Goal: Communication & Community: Answer question/provide support

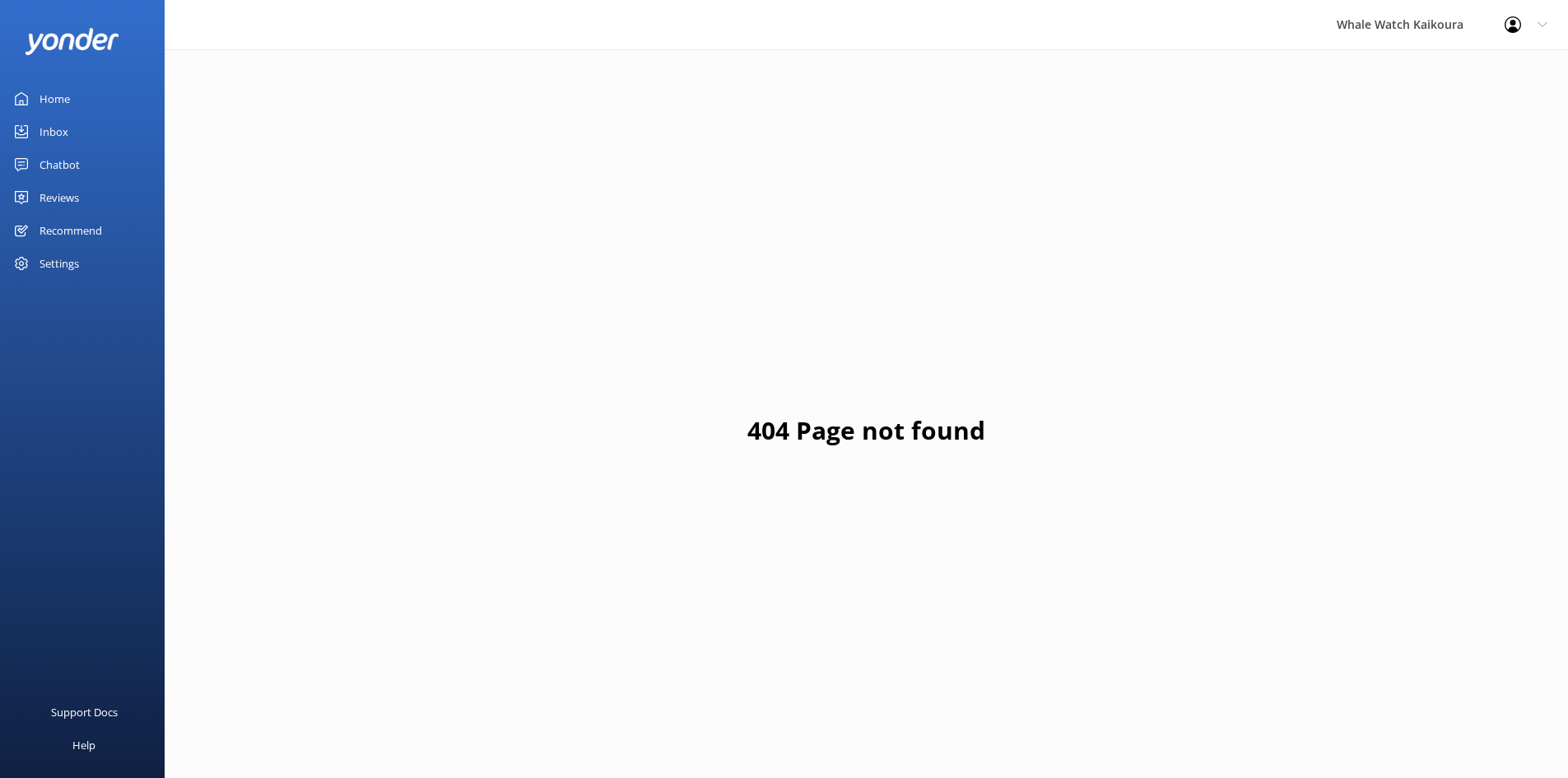
click at [122, 130] on link "Inbox" at bounding box center [82, 132] width 165 height 33
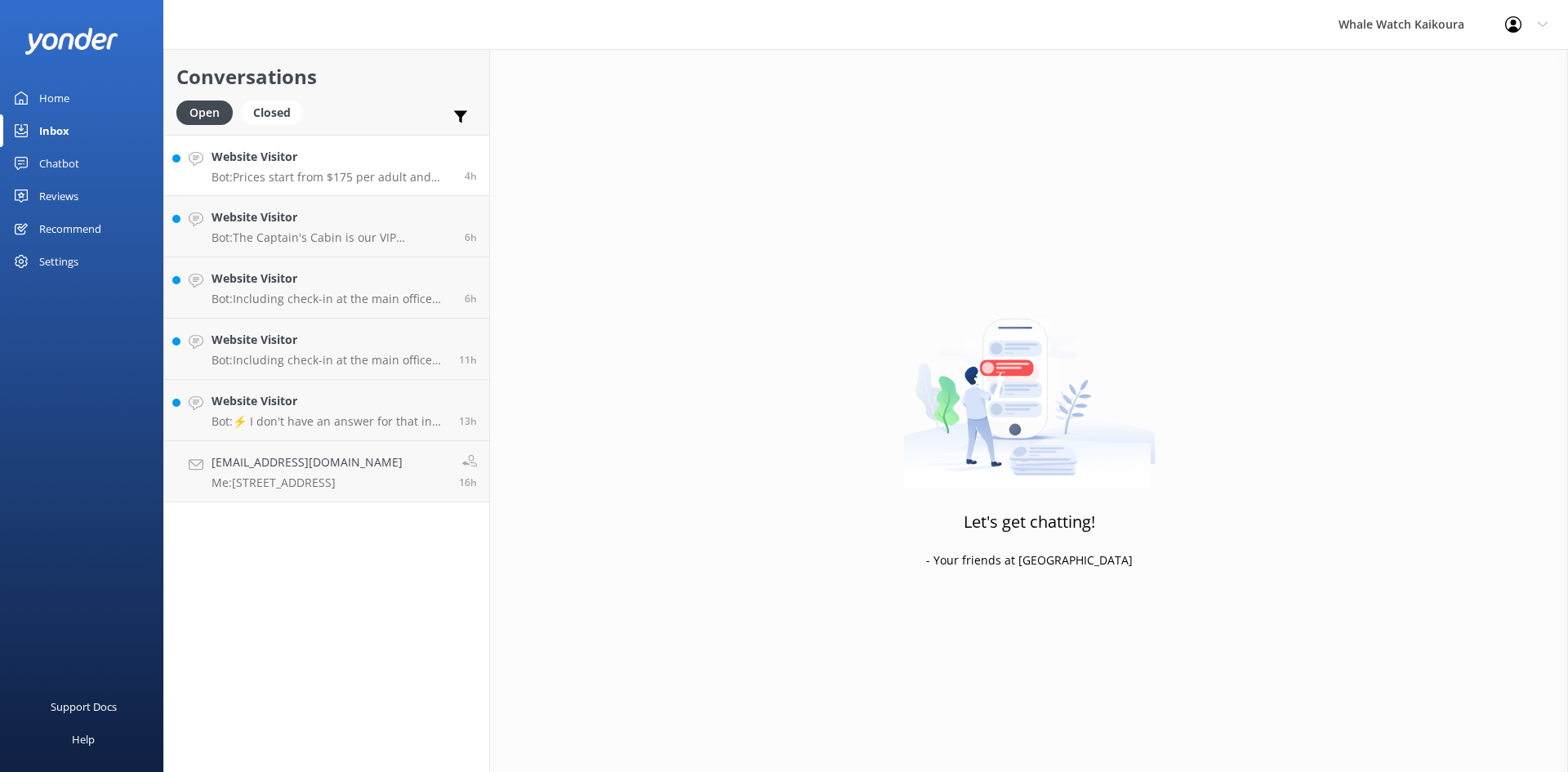
click at [365, 178] on p "Bot: Prices start from $175 per adult and $60 per child in the Ocean Cabin, wit…" at bounding box center [333, 176] width 241 height 14
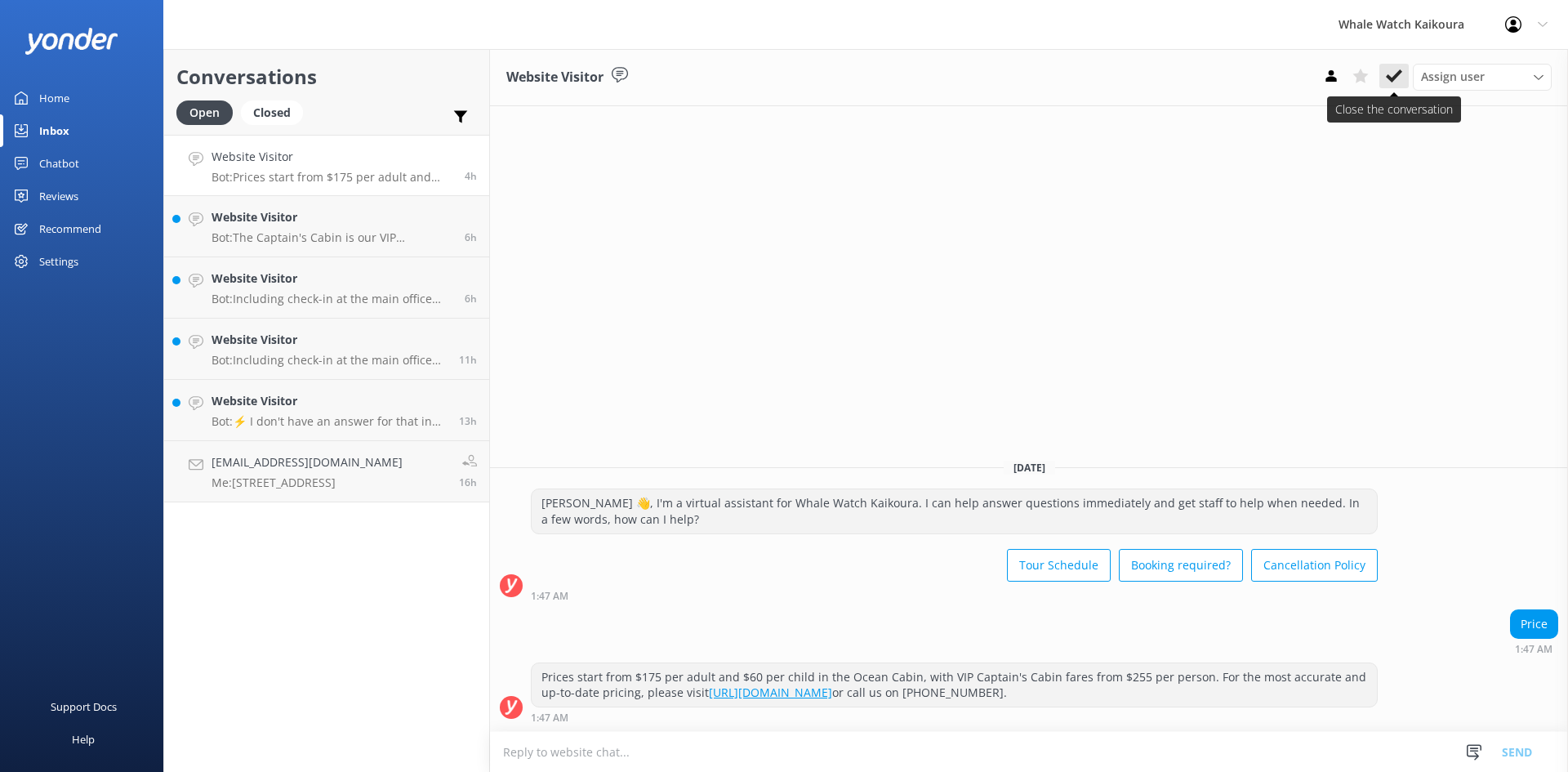
click at [1404, 83] on button at bounding box center [1394, 75] width 30 height 24
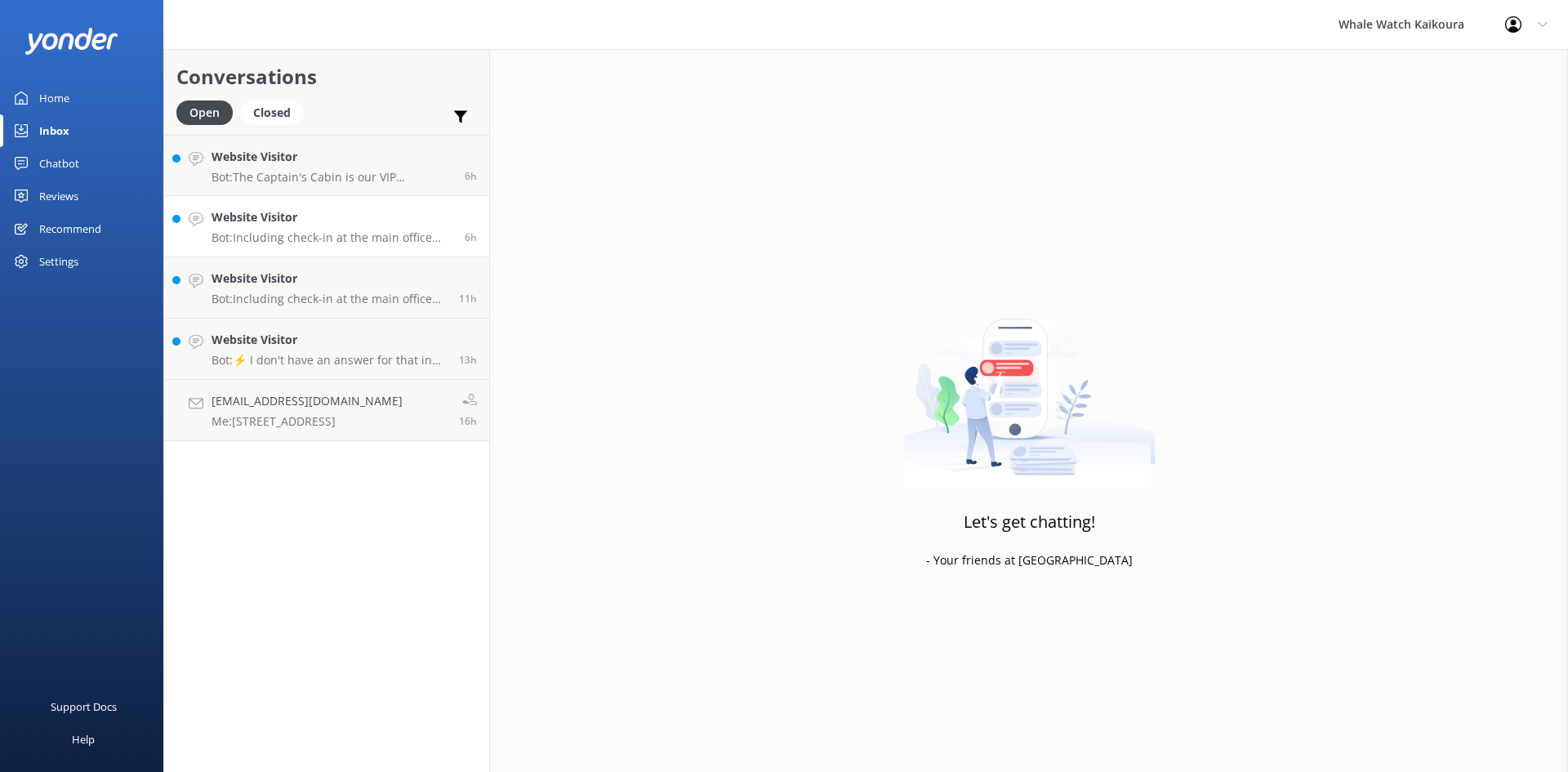
click at [338, 229] on div "Website Visitor Bot: Including check-in at the main office and bus transfers to…" at bounding box center [333, 226] width 241 height 36
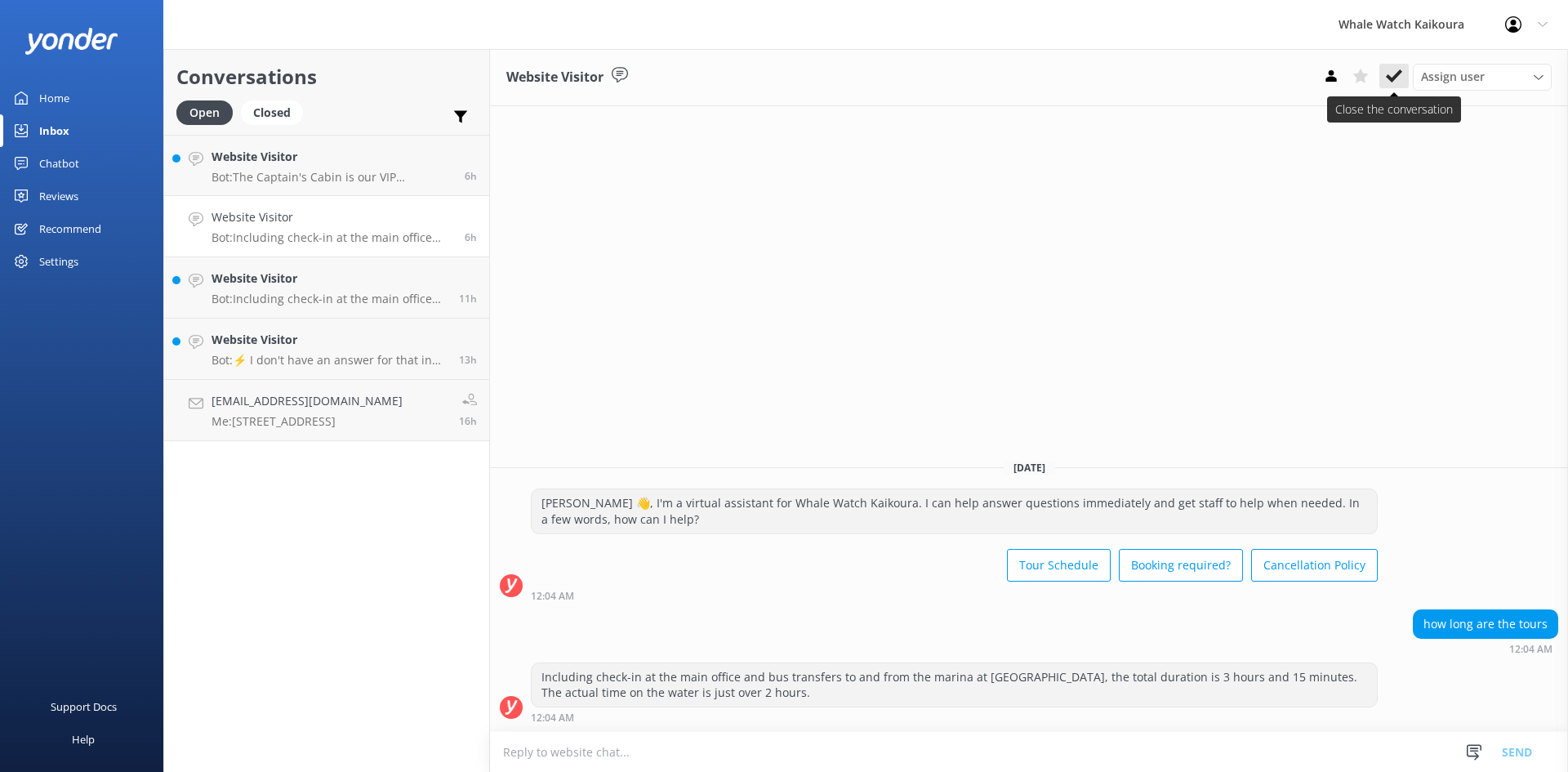
click at [1400, 78] on icon at bounding box center [1394, 75] width 16 height 16
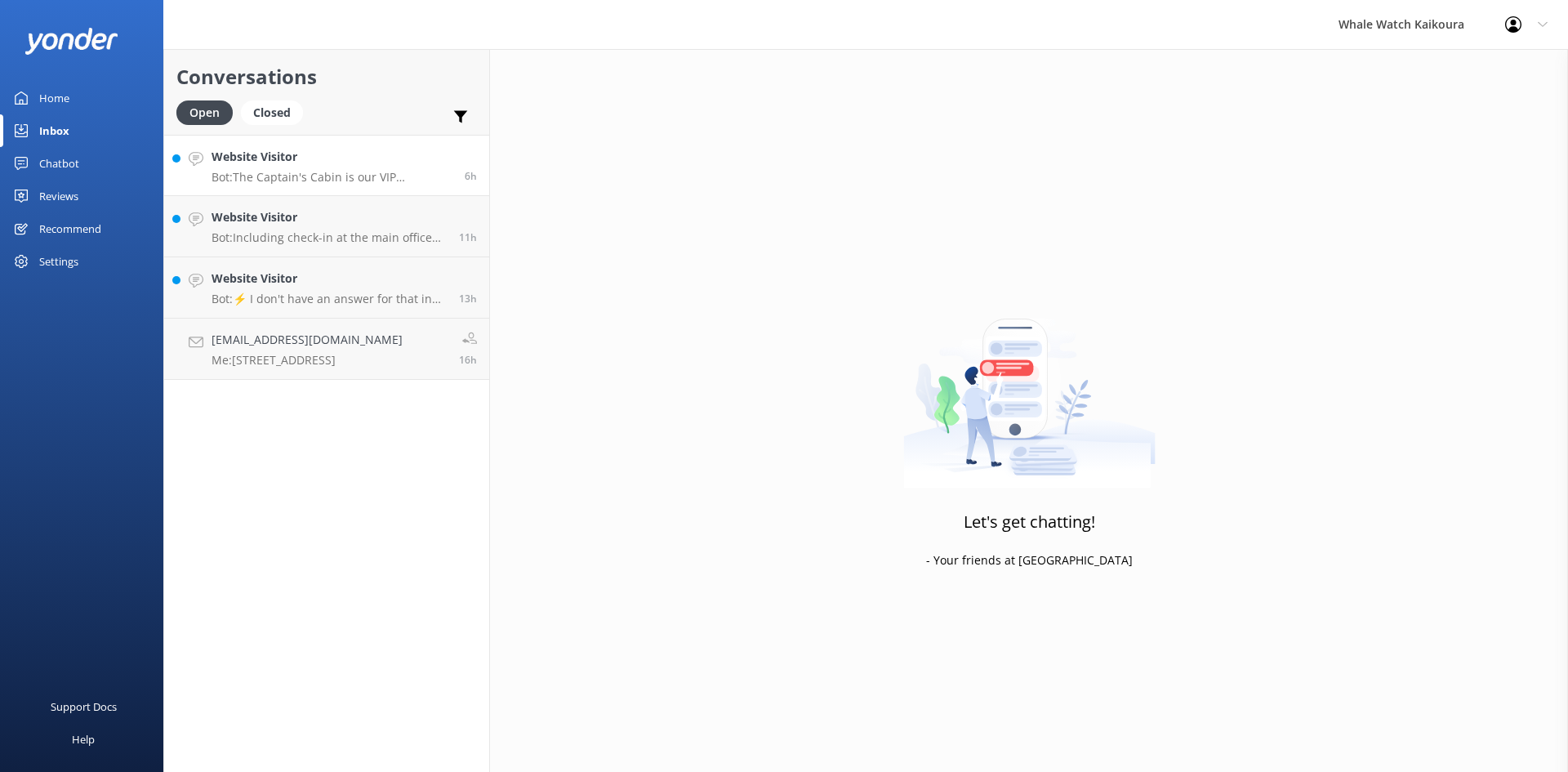
click at [369, 194] on link "Website Visitor Bot: The Captain's Cabin is our VIP experience located upstairs…" at bounding box center [327, 165] width 325 height 62
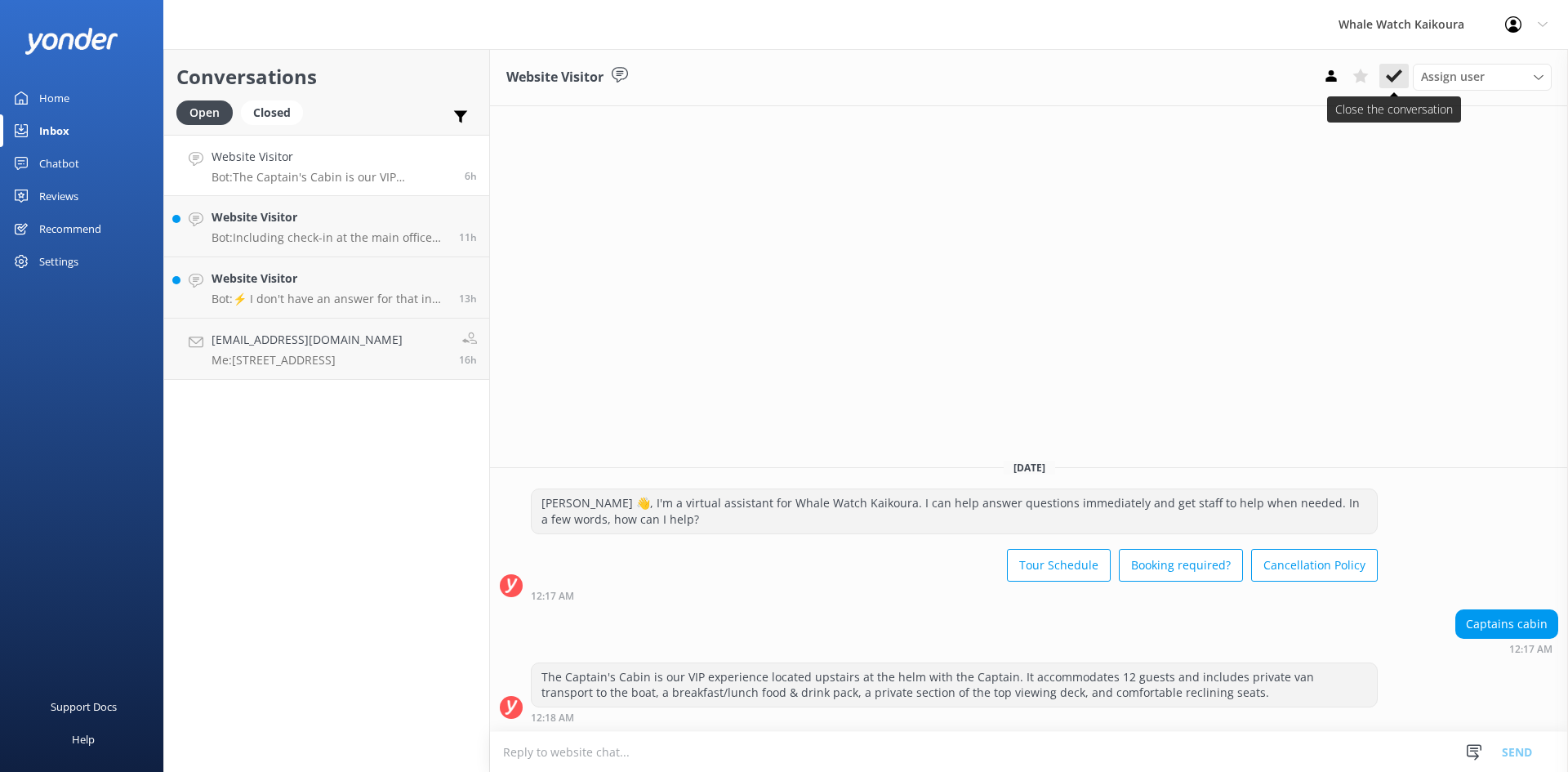
click at [1387, 84] on icon at bounding box center [1394, 75] width 16 height 16
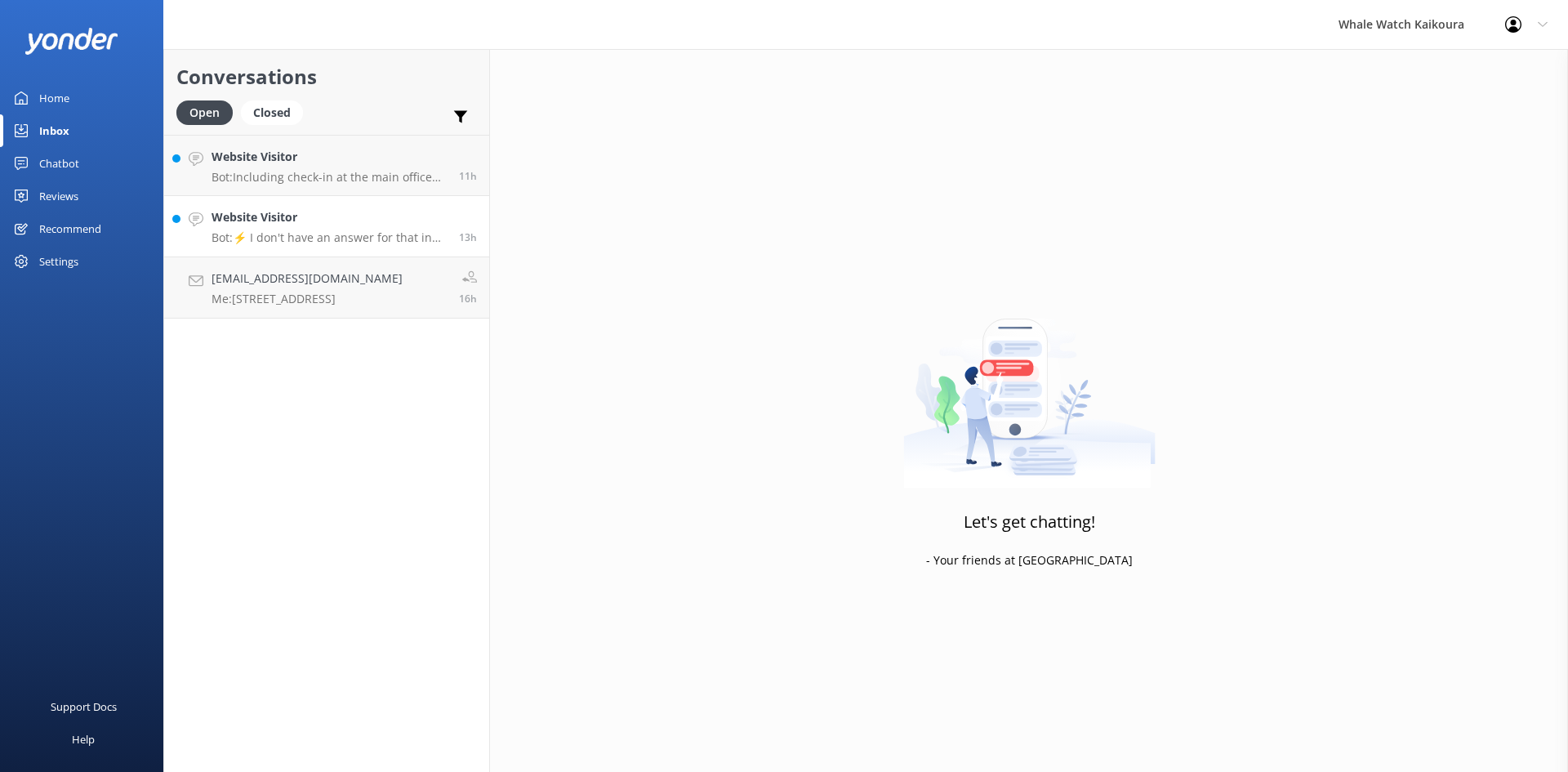
click at [322, 217] on h4 "Website Visitor" at bounding box center [329, 217] width 235 height 18
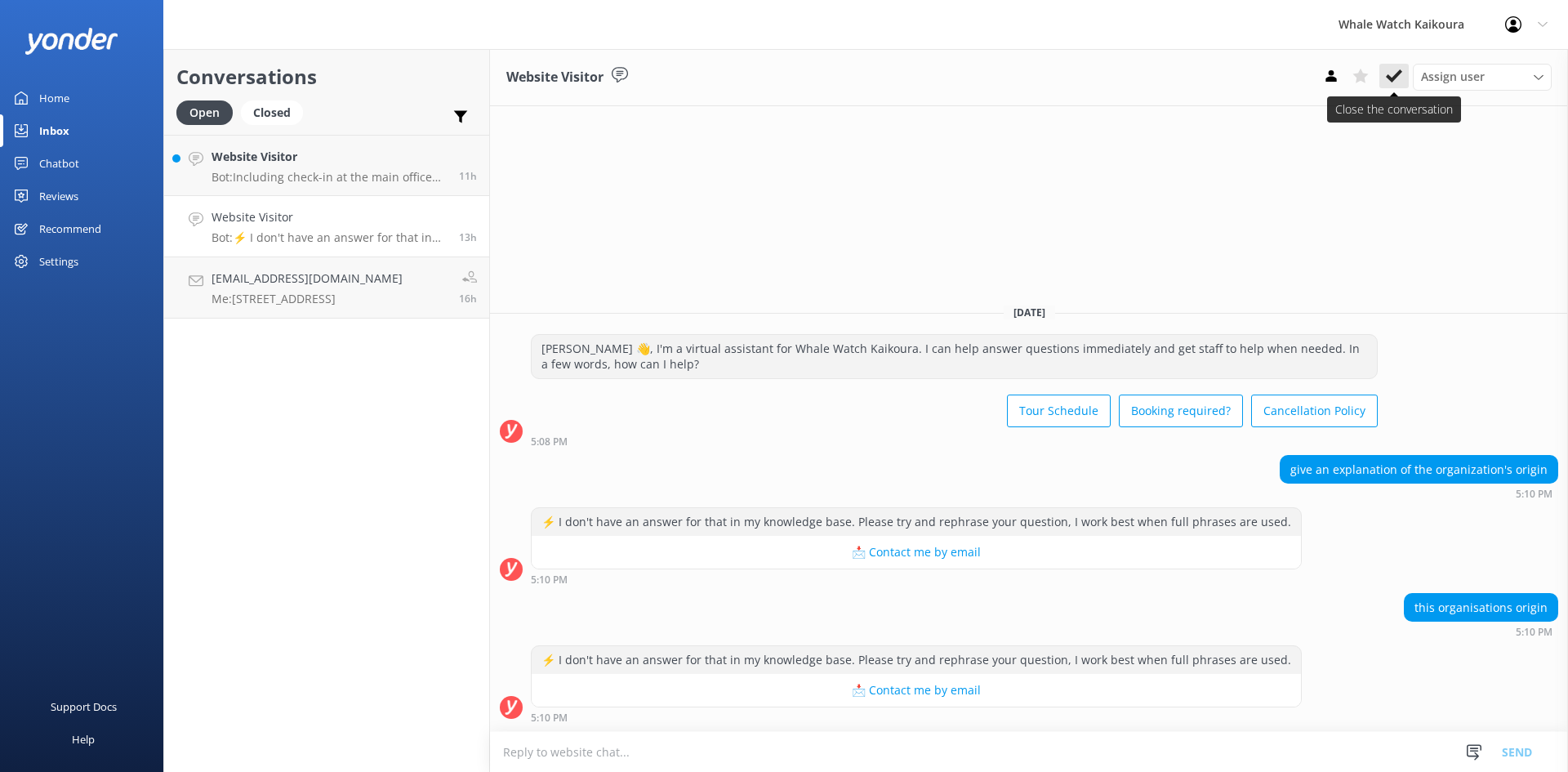
click at [1399, 82] on icon at bounding box center [1394, 75] width 16 height 16
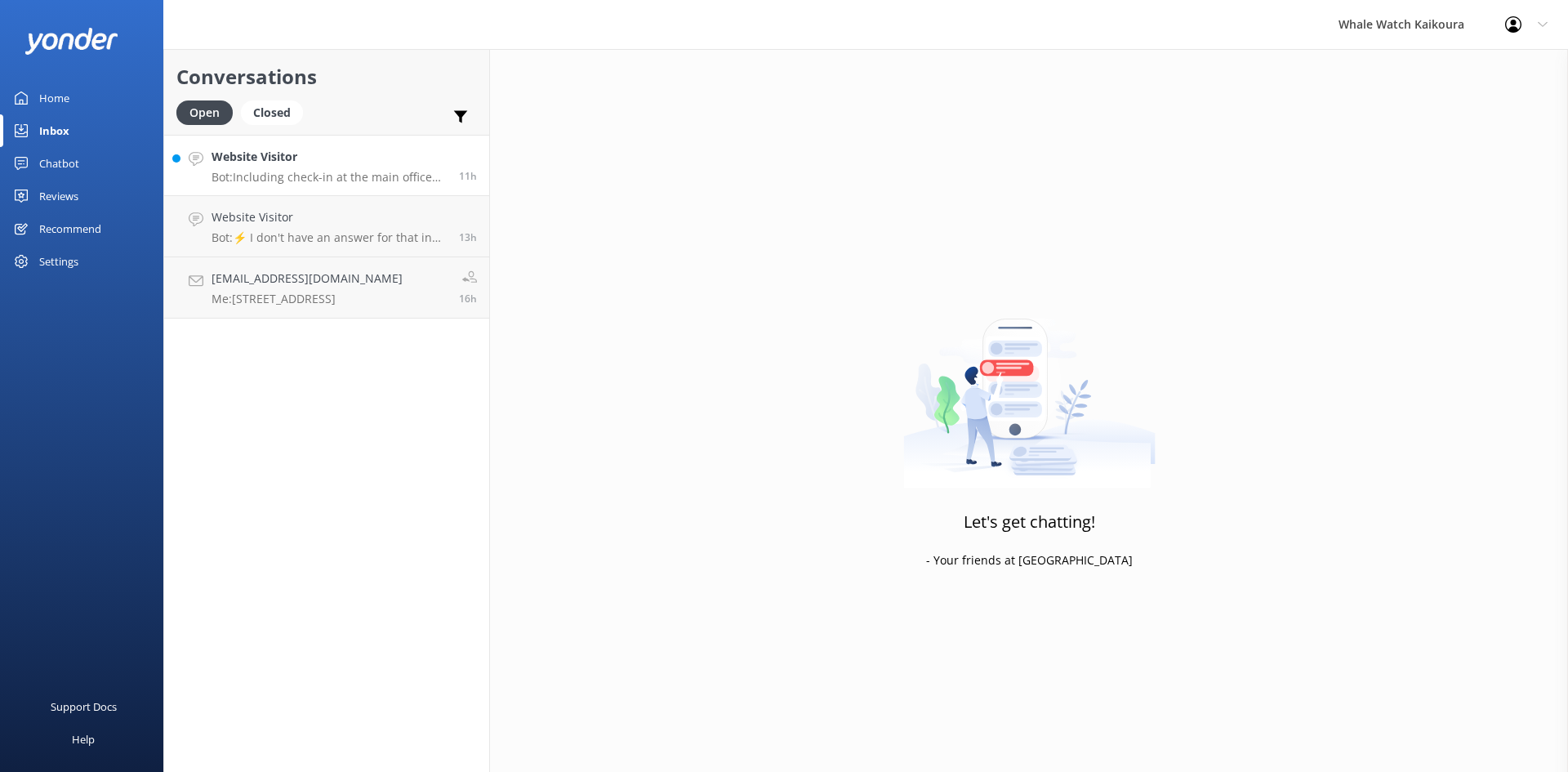
click at [346, 182] on p "Bot: Including check-in at the main office and bus transfers to and from the ma…" at bounding box center [329, 176] width 235 height 14
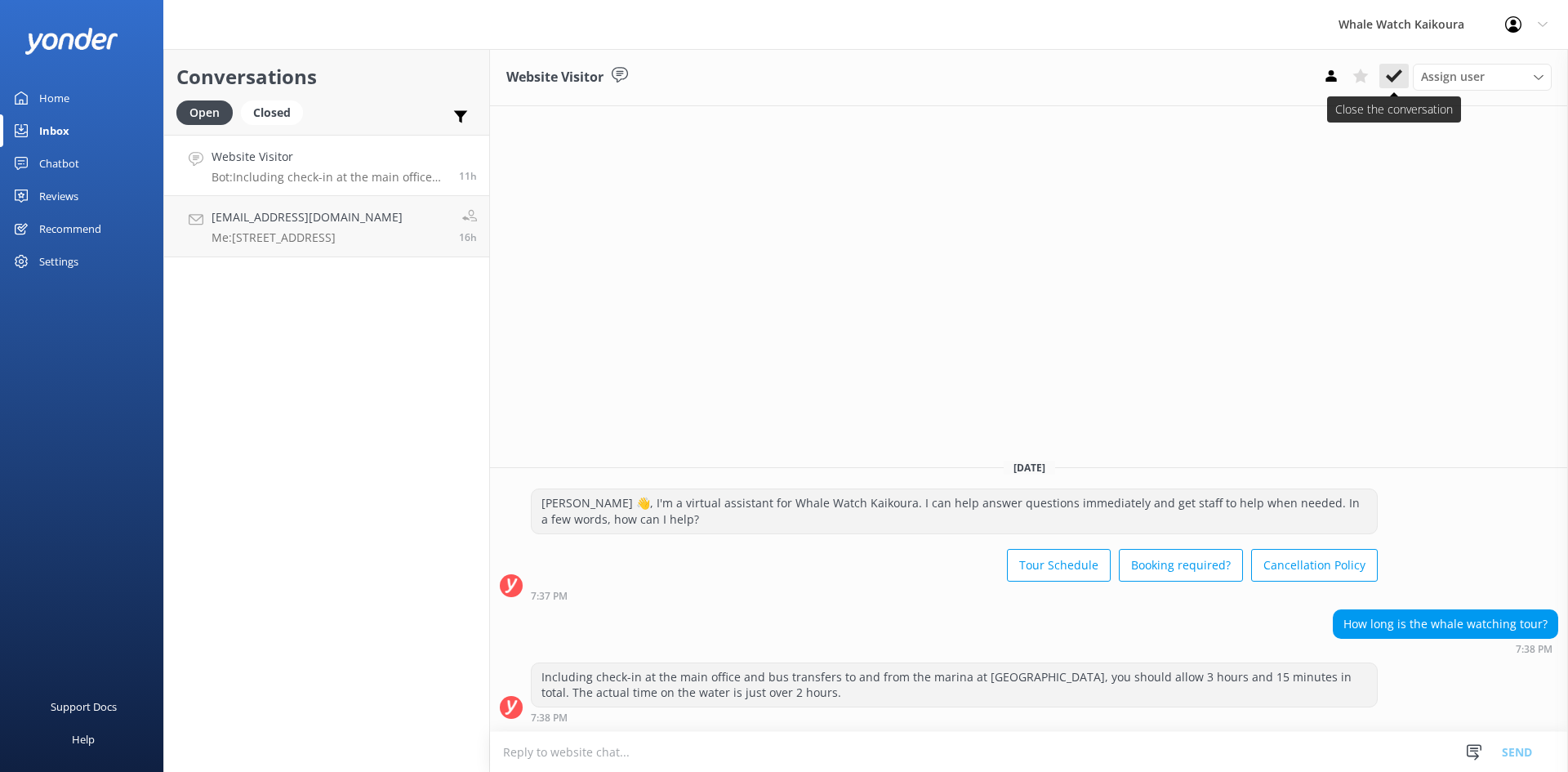
click at [1402, 75] on icon at bounding box center [1394, 75] width 16 height 16
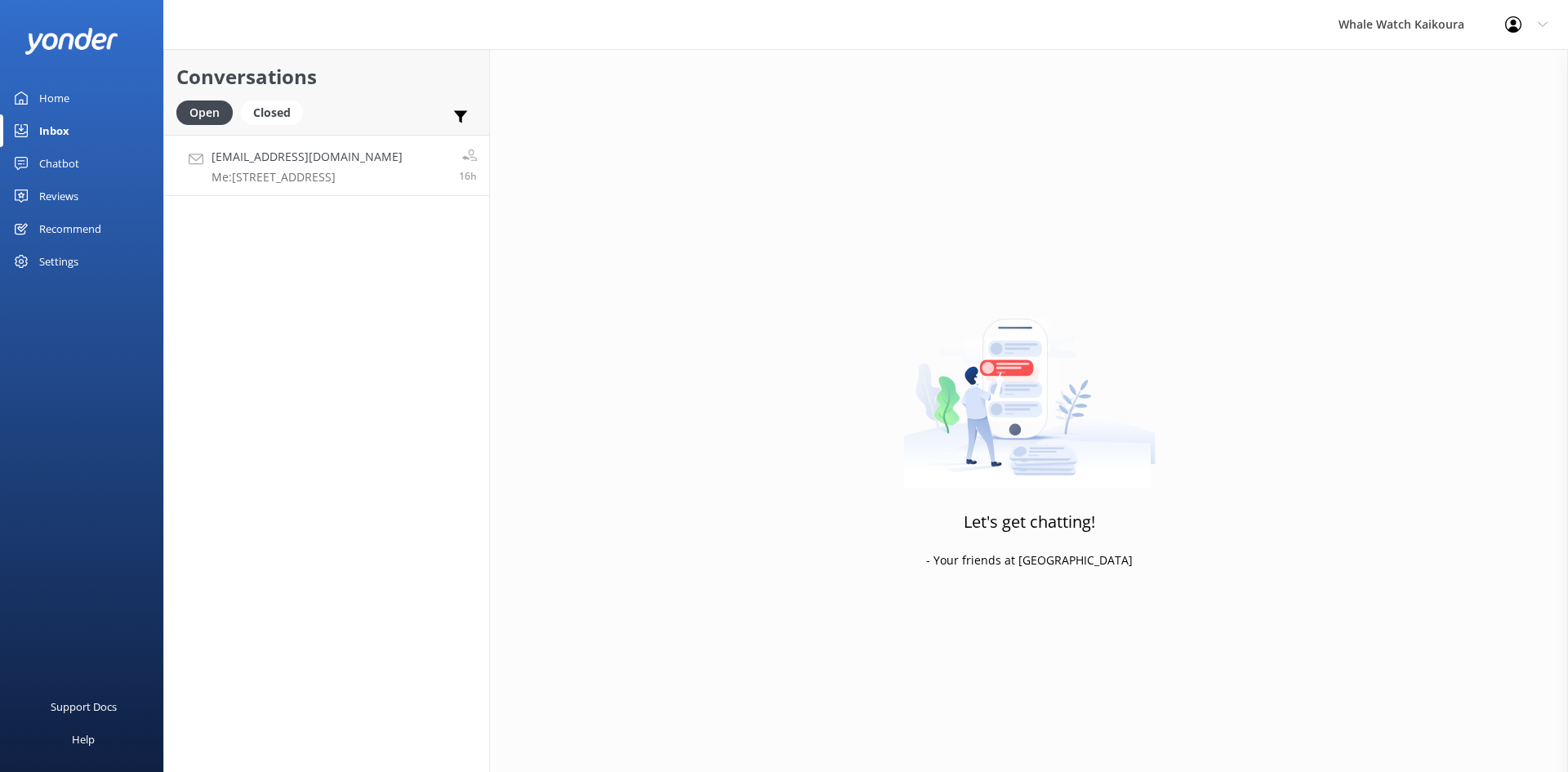
click at [312, 184] on p "Me: [GEOGRAPHIC_DATA]" at bounding box center [307, 176] width 191 height 14
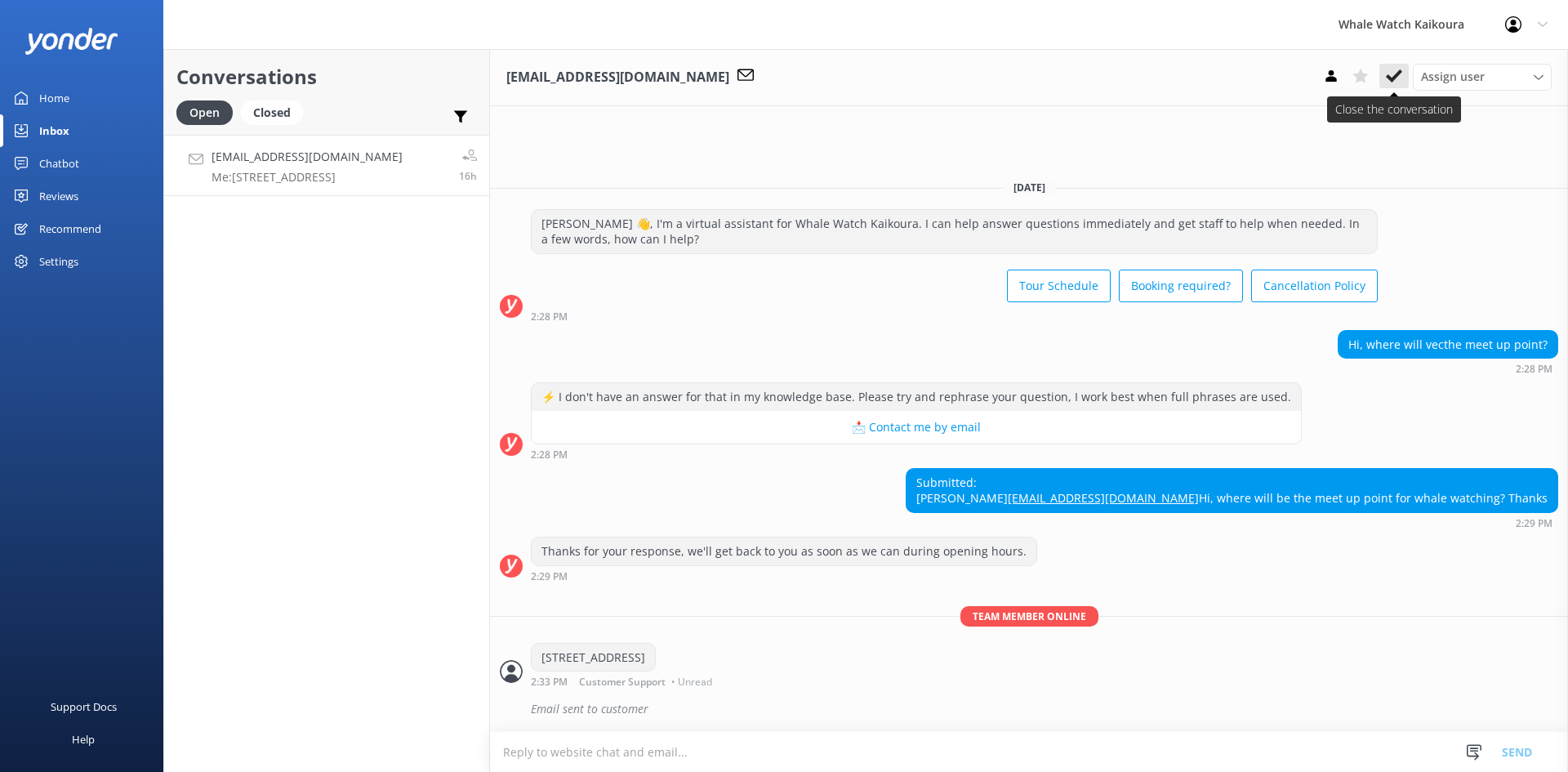
click at [1398, 73] on use at bounding box center [1394, 75] width 16 height 13
